Goal: Task Accomplishment & Management: Manage account settings

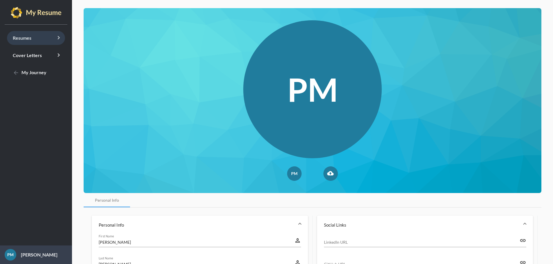
click at [28, 40] on span "Resumes keyboard_arrow_right" at bounding box center [22, 38] width 19 height 6
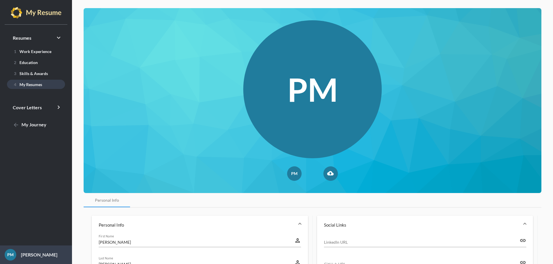
click at [28, 84] on span "4 My Resumes" at bounding box center [27, 84] width 30 height 5
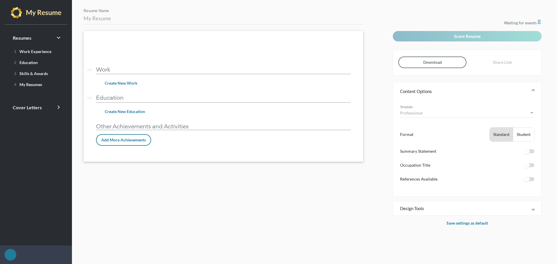
type input "Customer Success Manager - [PERSON_NAME]"
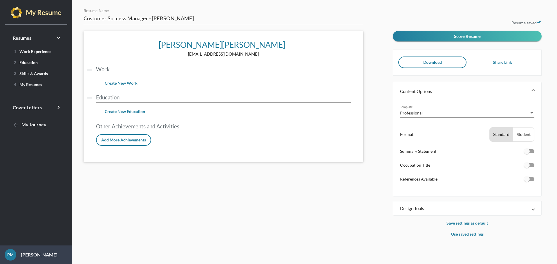
click at [525, 136] on div "Student" at bounding box center [523, 135] width 21 height 14
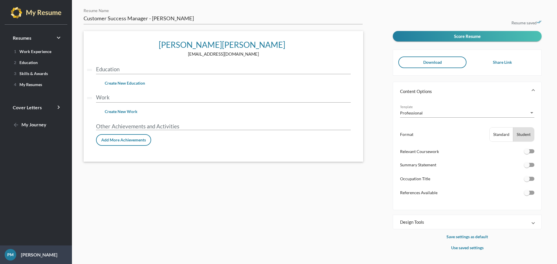
click at [534, 89] on span at bounding box center [533, 91] width 2 height 6
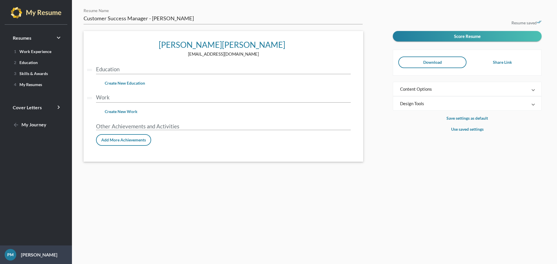
click at [534, 89] on span at bounding box center [533, 89] width 2 height 6
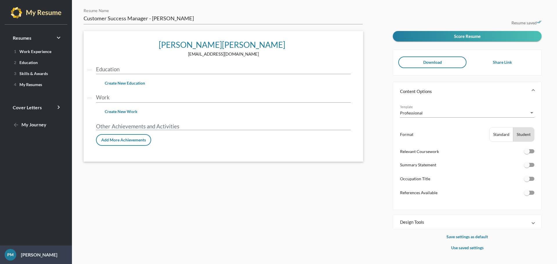
click at [534, 222] on span at bounding box center [533, 222] width 2 height 6
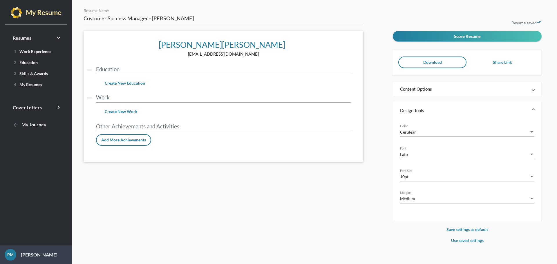
click at [534, 110] on span at bounding box center [533, 111] width 2 height 6
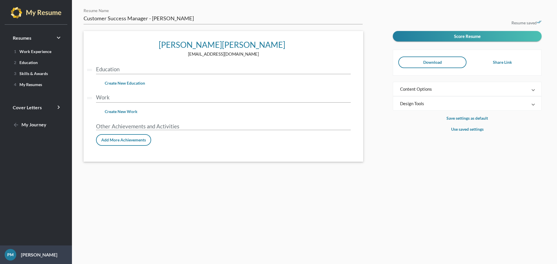
click at [534, 105] on span at bounding box center [533, 104] width 2 height 6
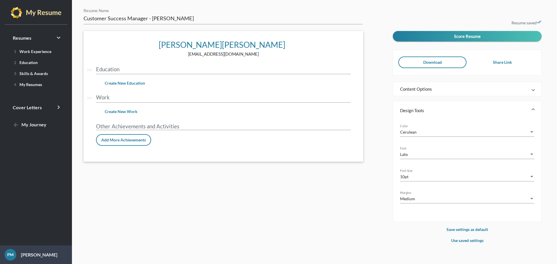
click at [534, 89] on span at bounding box center [533, 89] width 2 height 6
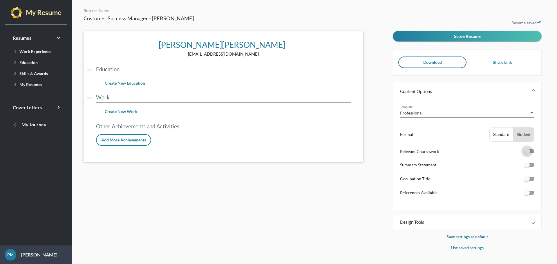
click at [528, 154] on div at bounding box center [527, 152] width 6 height 6
click at [527, 154] on input "checkbox" at bounding box center [527, 153] width 0 height 0
click at [528, 154] on div at bounding box center [527, 152] width 6 height 6
click at [527, 154] on input "checkbox" at bounding box center [527, 153] width 0 height 0
click at [531, 154] on div at bounding box center [532, 152] width 6 height 6
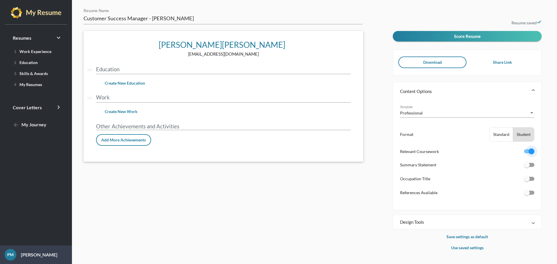
click at [527, 154] on input "checkbox" at bounding box center [527, 153] width 0 height 0
checkbox input "false"
click at [534, 112] on div "Template" at bounding box center [531, 113] width 5 height 6
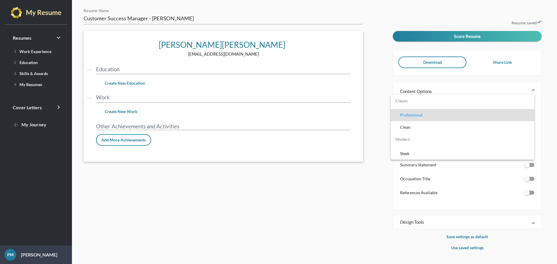
click at [361, 73] on div at bounding box center [278, 132] width 557 height 264
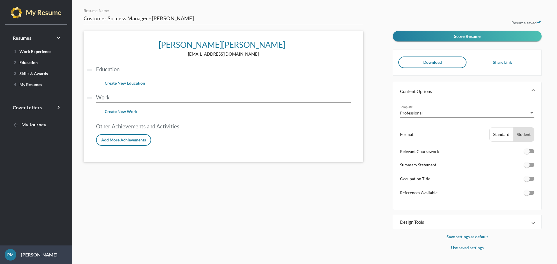
click at [132, 69] on input "Education" at bounding box center [223, 69] width 255 height 6
click at [127, 86] on span "Create New Education" at bounding box center [125, 83] width 40 height 5
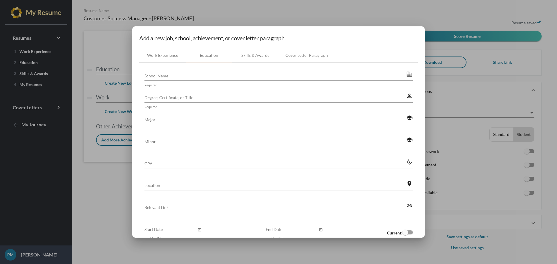
click at [84, 38] on div at bounding box center [278, 132] width 557 height 264
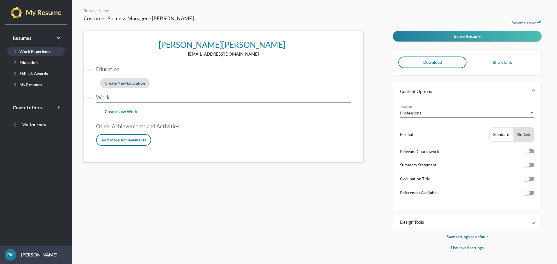
click at [40, 51] on span "1 Work Experience" at bounding box center [32, 51] width 40 height 5
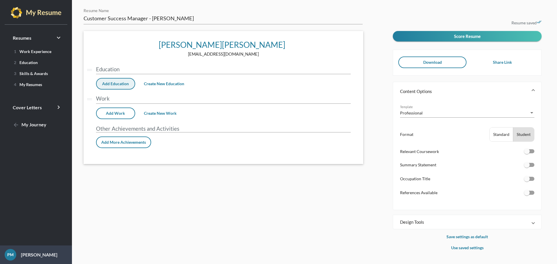
click at [115, 82] on span "Add Education" at bounding box center [115, 83] width 27 height 5
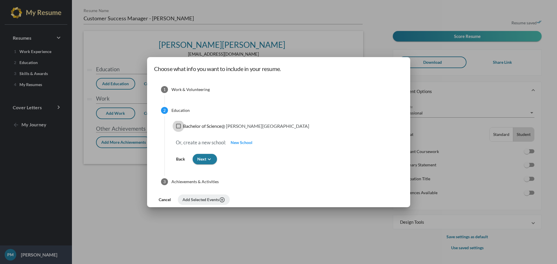
click at [177, 124] on div at bounding box center [178, 126] width 5 height 5
click at [178, 129] on input "Bachelor of Science @ [PERSON_NAME][GEOGRAPHIC_DATA]" at bounding box center [178, 129] width 0 height 0
checkbox input "true"
click at [203, 159] on span "Next keyboard_arrow_down" at bounding box center [204, 159] width 15 height 5
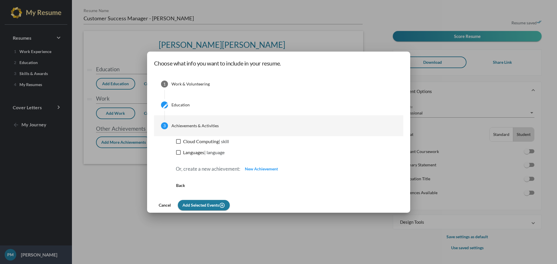
click at [177, 143] on div at bounding box center [178, 141] width 5 height 5
click at [178, 144] on input "Cloud Computing | skill" at bounding box center [178, 144] width 0 height 0
checkbox input "true"
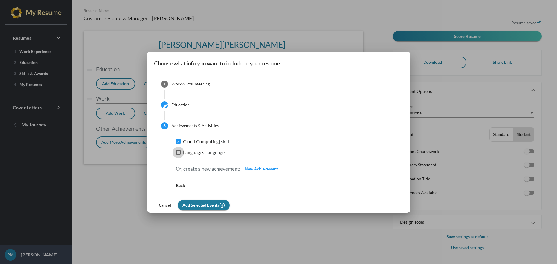
click at [177, 153] on div at bounding box center [178, 152] width 5 height 5
click at [178, 155] on input "Languages | language" at bounding box center [178, 155] width 0 height 0
checkbox input "true"
click at [206, 204] on span "Add Selected Events add_circle_outline" at bounding box center [203, 205] width 43 height 5
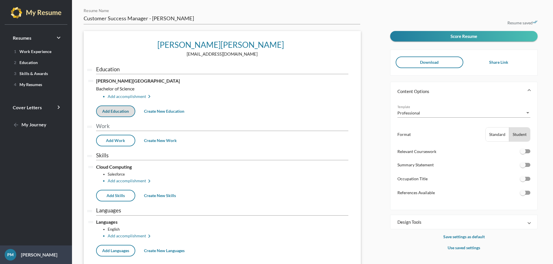
scroll to position [29, 0]
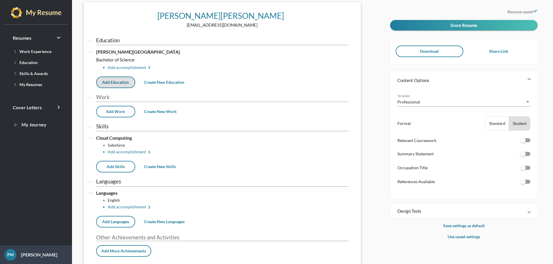
click at [112, 114] on span "Add Work" at bounding box center [115, 111] width 19 height 5
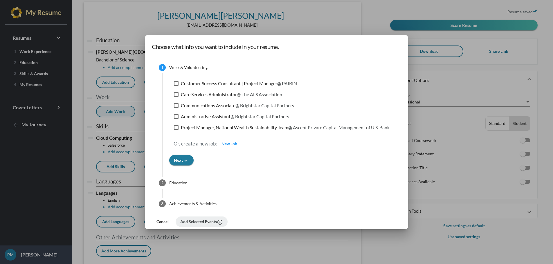
scroll to position [0, 0]
click at [174, 83] on div at bounding box center [176, 83] width 5 height 5
click at [176, 86] on input "Customer Success Consultant | Project Manager @ PAIRIN" at bounding box center [176, 86] width 0 height 0
checkbox input "true"
click at [175, 95] on div at bounding box center [176, 94] width 5 height 5
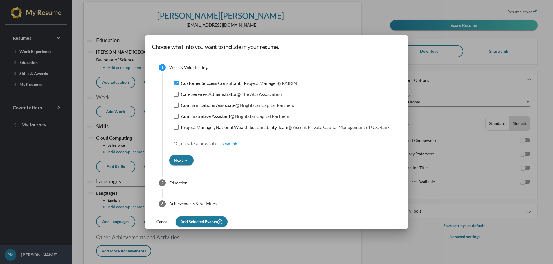
click at [176, 97] on input "Care Services Administrator @ The ALS Association" at bounding box center [176, 97] width 0 height 0
checkbox input "true"
drag, startPoint x: 175, startPoint y: 82, endPoint x: 175, endPoint y: 90, distance: 7.3
click at [175, 82] on div at bounding box center [176, 83] width 5 height 5
click at [176, 86] on input "Customer Success Consultant | Project Manager @ PAIRIN" at bounding box center [176, 86] width 0 height 0
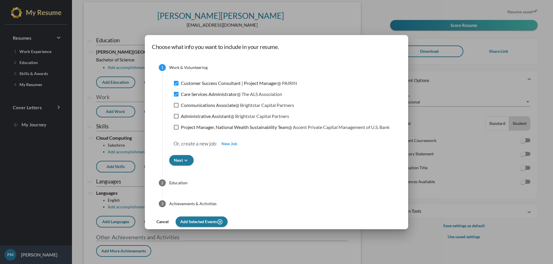
checkbox input "false"
click at [174, 118] on div at bounding box center [176, 116] width 5 height 5
click at [176, 119] on input "Administrative Assistant @ Brightstar Capital Partners" at bounding box center [176, 119] width 0 height 0
checkbox input "true"
click at [183, 159] on icon "keyboard_arrow_down" at bounding box center [186, 161] width 6 height 6
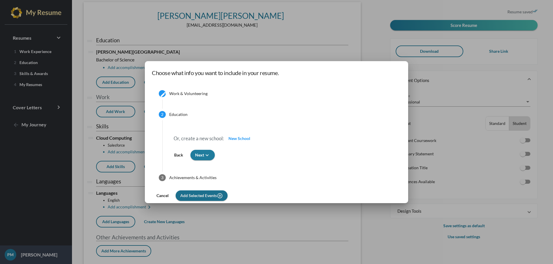
click at [206, 194] on span "Add Selected Events add_circle_outline" at bounding box center [201, 195] width 43 height 5
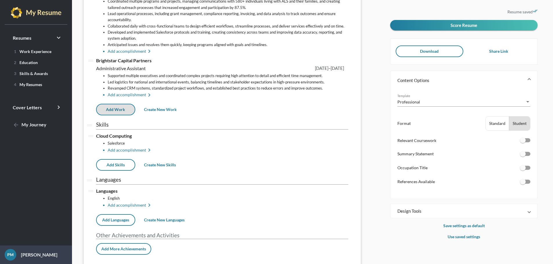
scroll to position [170, 0]
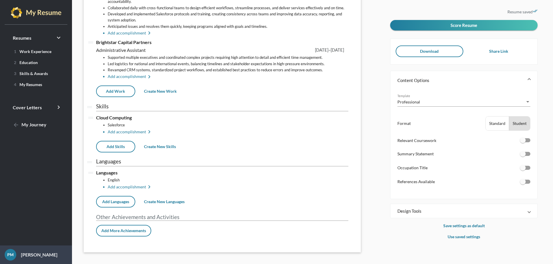
click at [138, 133] on li "Add accomplishment keyboard_arrow_right" at bounding box center [228, 132] width 241 height 7
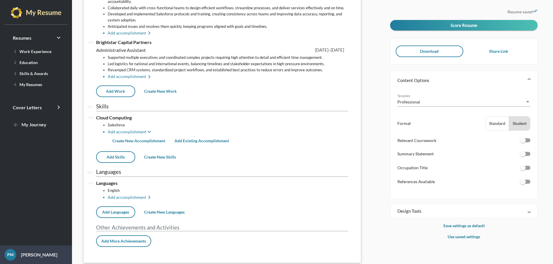
click at [208, 142] on span "Add Existing Accomplishment" at bounding box center [201, 140] width 55 height 5
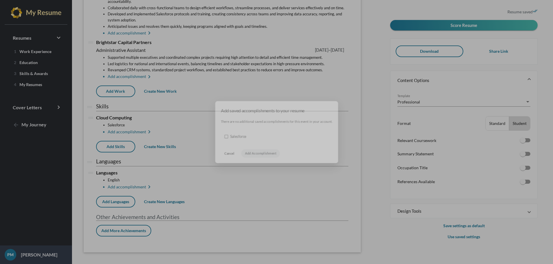
scroll to position [0, 0]
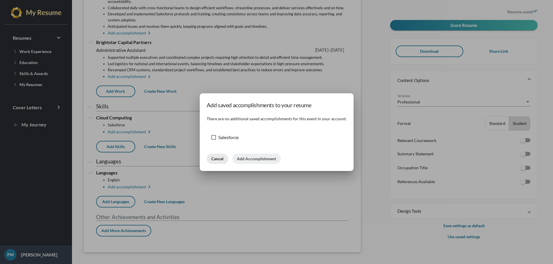
click at [221, 158] on span "Cancel" at bounding box center [217, 158] width 12 height 5
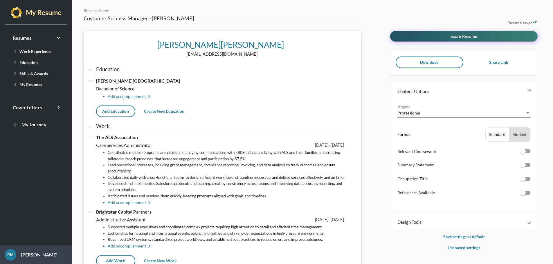
click at [467, 38] on span "Score Resume" at bounding box center [463, 36] width 27 height 5
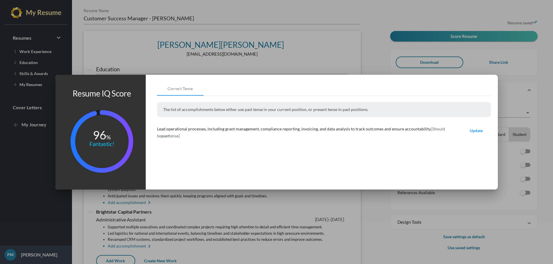
click at [380, 144] on div "Lead operational processes, including grant management, compliance reporting, i…" at bounding box center [324, 135] width 334 height 19
click at [478, 131] on span "Update" at bounding box center [475, 130] width 13 height 5
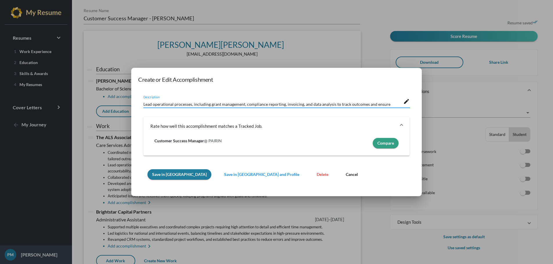
scroll to position [7, 0]
drag, startPoint x: 163, startPoint y: 114, endPoint x: 119, endPoint y: 111, distance: 44.5
click at [119, 111] on div "Create or Edit Accomplishment Lead operational processes, including grant manag…" at bounding box center [276, 132] width 553 height 264
click at [381, 145] on span "Compare" at bounding box center [385, 143] width 17 height 5
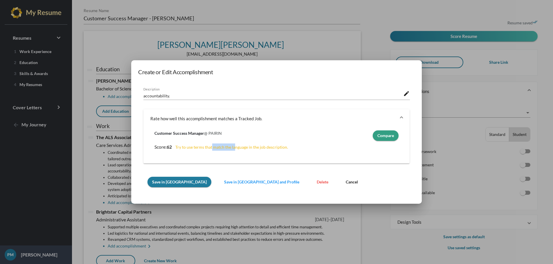
drag, startPoint x: 221, startPoint y: 149, endPoint x: 237, endPoint y: 149, distance: 16.0
click at [236, 149] on span "Try to use terms that match the language in the job description." at bounding box center [231, 147] width 113 height 5
drag, startPoint x: 286, startPoint y: 148, endPoint x: 174, endPoint y: 147, distance: 111.4
click at [174, 147] on p "Score: 62 Try to use terms that match the language in the job description." at bounding box center [276, 147] width 244 height 7
click at [404, 117] on mat-expansion-panel-header "Rate how well this accomplishment matches a Tracked Job. Rate this accomplishme…" at bounding box center [276, 118] width 266 height 19
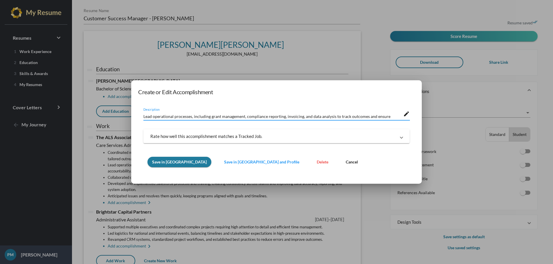
scroll to position [0, 0]
click at [406, 113] on mat-icon "edit" at bounding box center [406, 114] width 6 height 7
drag, startPoint x: 203, startPoint y: 118, endPoint x: 127, endPoint y: 106, distance: 76.9
click at [127, 106] on div "Create or Edit Accomplishment Lead operational processes, including grant manag…" at bounding box center [276, 132] width 553 height 264
click at [346, 162] on span "Cancel" at bounding box center [352, 162] width 12 height 5
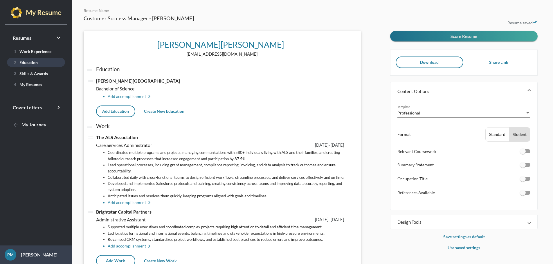
drag, startPoint x: 26, startPoint y: 62, endPoint x: 38, endPoint y: 65, distance: 12.2
click at [26, 62] on span "2 Education" at bounding box center [25, 62] width 26 height 5
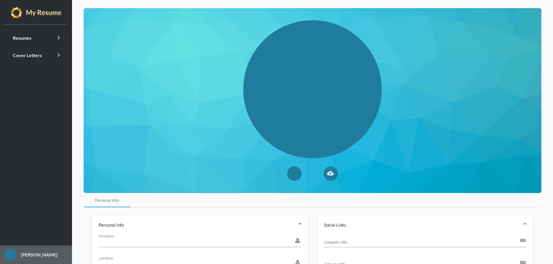
type input "[PERSON_NAME]"
type input "(251) 604-6177"
type input "Asheville"
type input "NC"
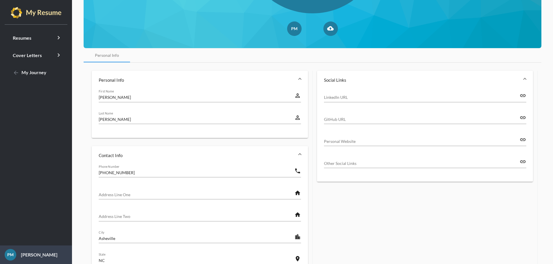
scroll to position [232, 0]
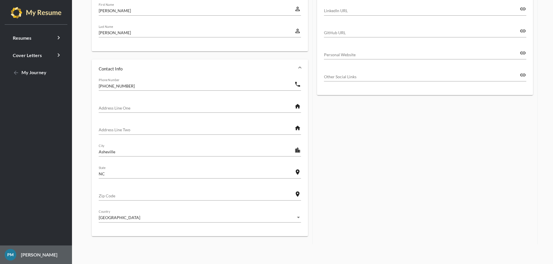
drag, startPoint x: 40, startPoint y: 255, endPoint x: 31, endPoint y: 254, distance: 9.1
drag, startPoint x: 31, startPoint y: 254, endPoint x: 40, endPoint y: 257, distance: 9.6
click at [40, 257] on p "[PERSON_NAME]" at bounding box center [36, 255] width 41 height 7
drag, startPoint x: 43, startPoint y: 256, endPoint x: 38, endPoint y: 256, distance: 5.0
click at [38, 256] on p "[PERSON_NAME]" at bounding box center [36, 255] width 41 height 7
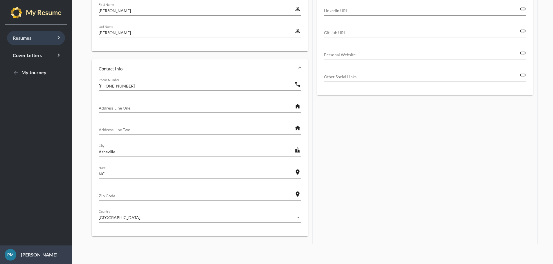
click at [20, 37] on span "Resumes keyboard_arrow_right" at bounding box center [22, 38] width 19 height 6
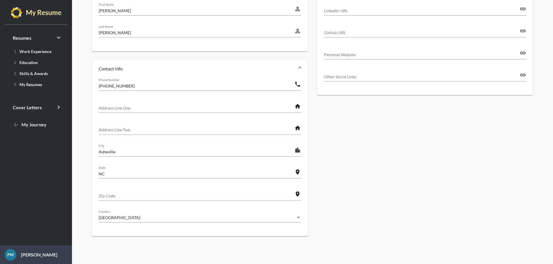
drag, startPoint x: 28, startPoint y: 254, endPoint x: 326, endPoint y: 164, distance: 311.0
click at [360, 163] on form "Social Links LinkedIn URL link GitHub URL link Personal Website link Other Soci…" at bounding box center [424, 114] width 225 height 261
click at [14, 10] on img at bounding box center [36, 13] width 51 height 12
